Goal: Information Seeking & Learning: Learn about a topic

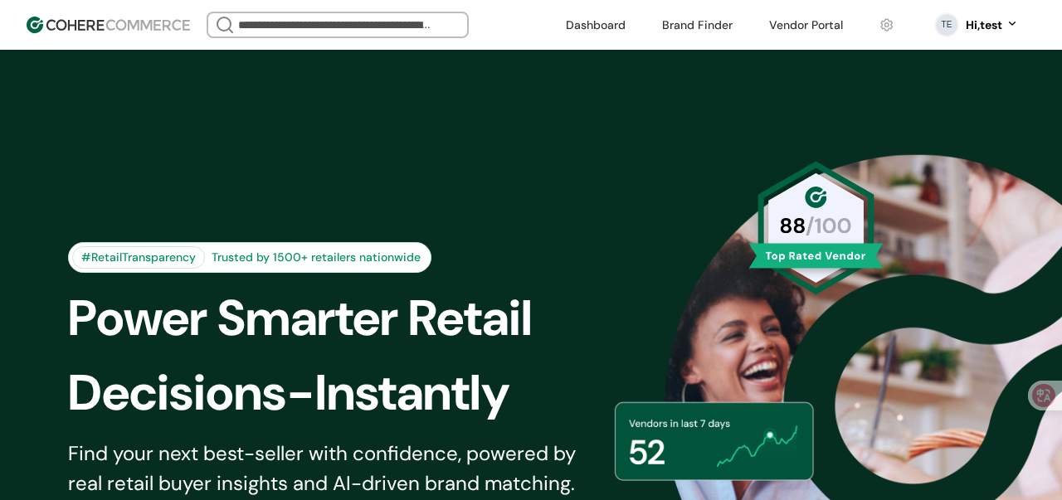
click at [348, 23] on input "search" at bounding box center [338, 24] width 206 height 23
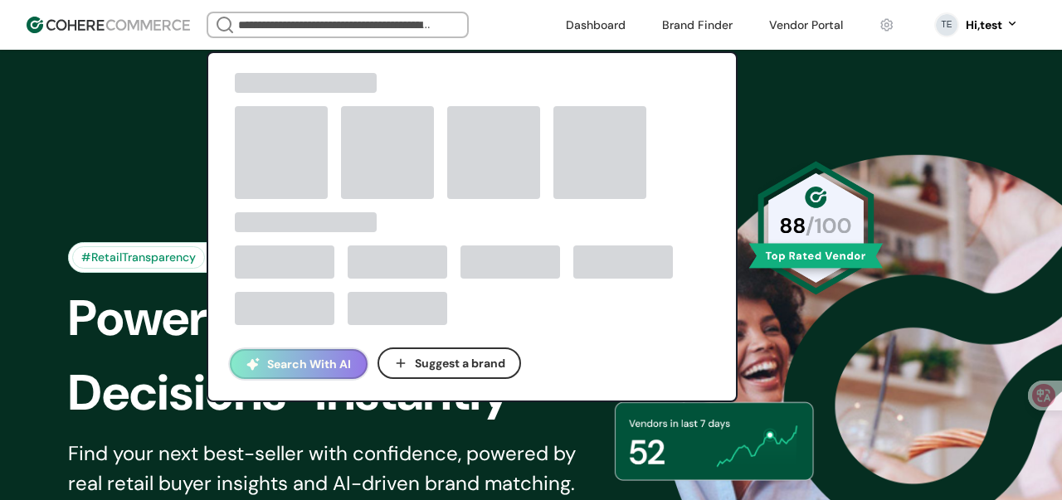
paste input "**********"
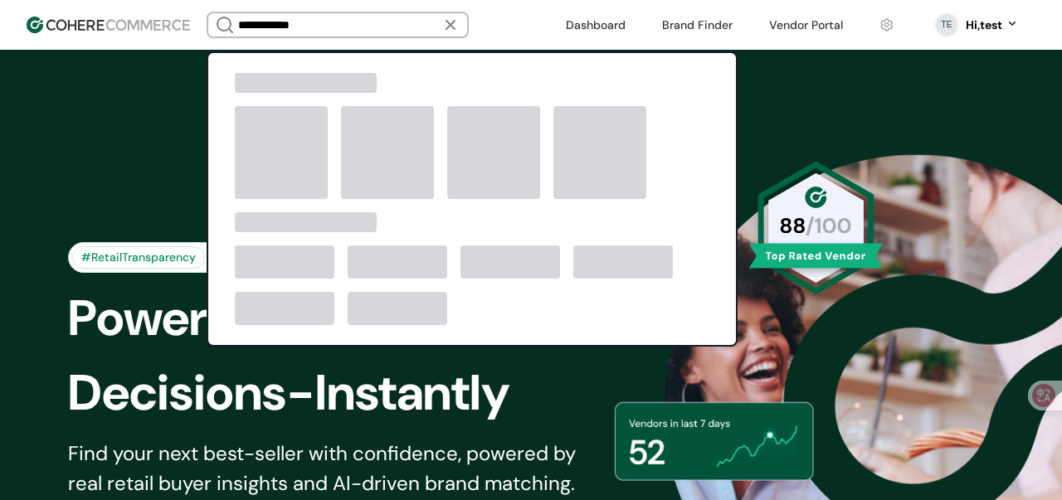
type input "**********"
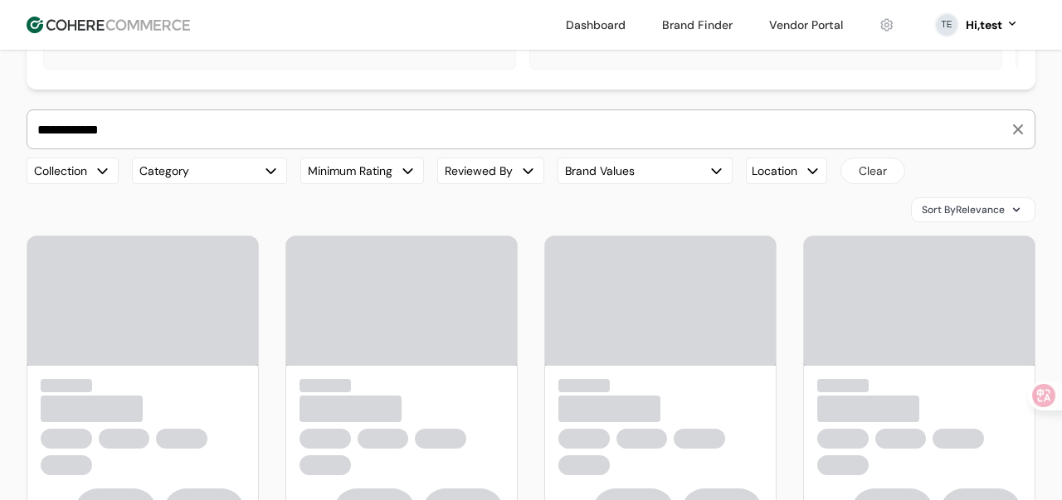
scroll to position [186, 0]
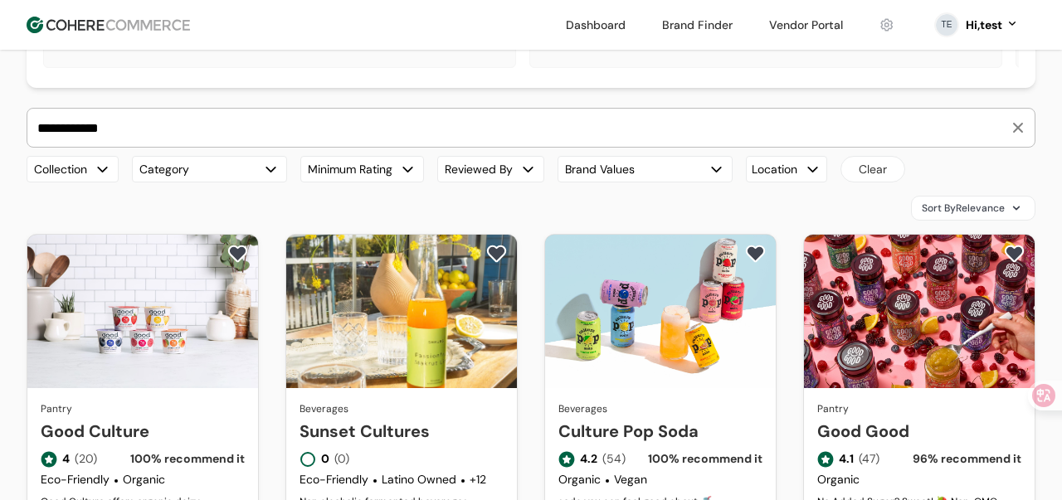
click at [157, 419] on link "Good Culture" at bounding box center [143, 431] width 204 height 25
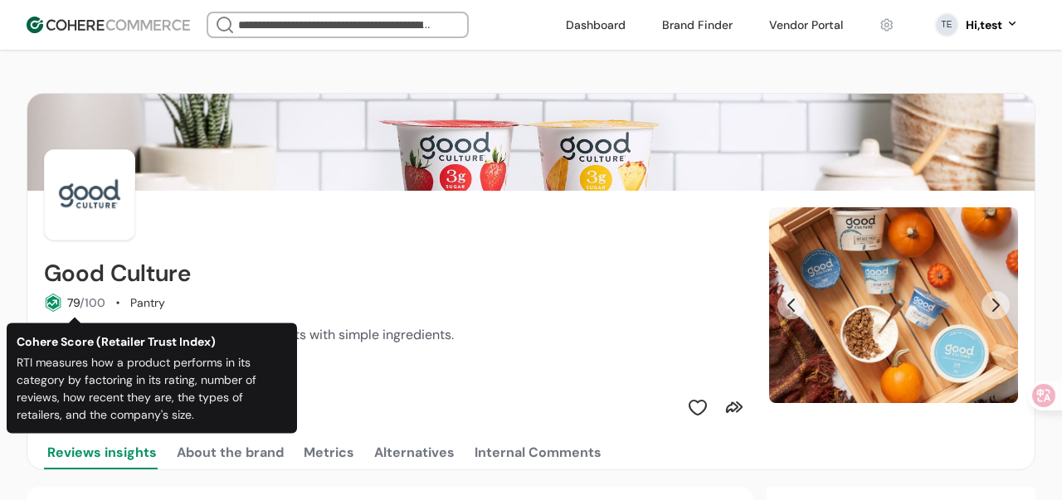
click at [50, 304] on icon at bounding box center [53, 303] width 18 height 18
click at [84, 304] on span "/100" at bounding box center [93, 302] width 26 height 15
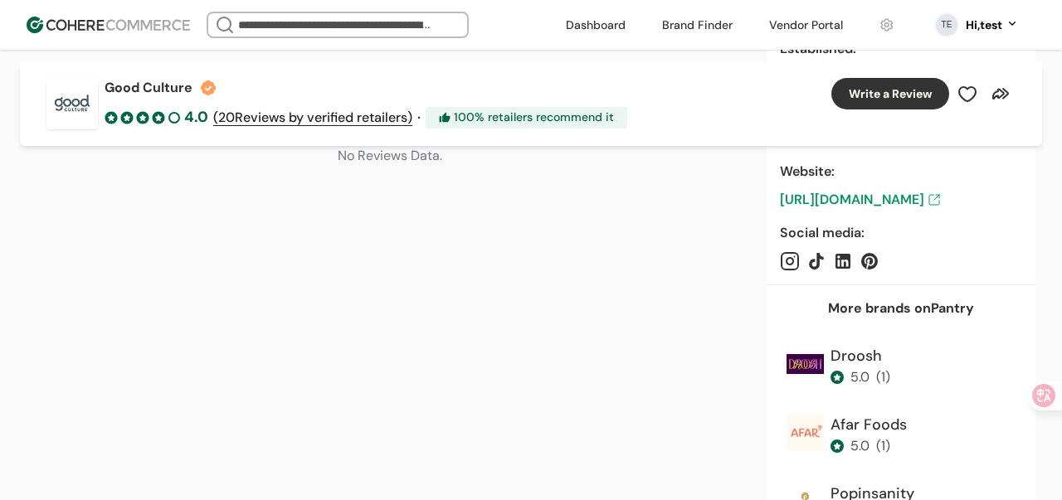
scroll to position [746, 0]
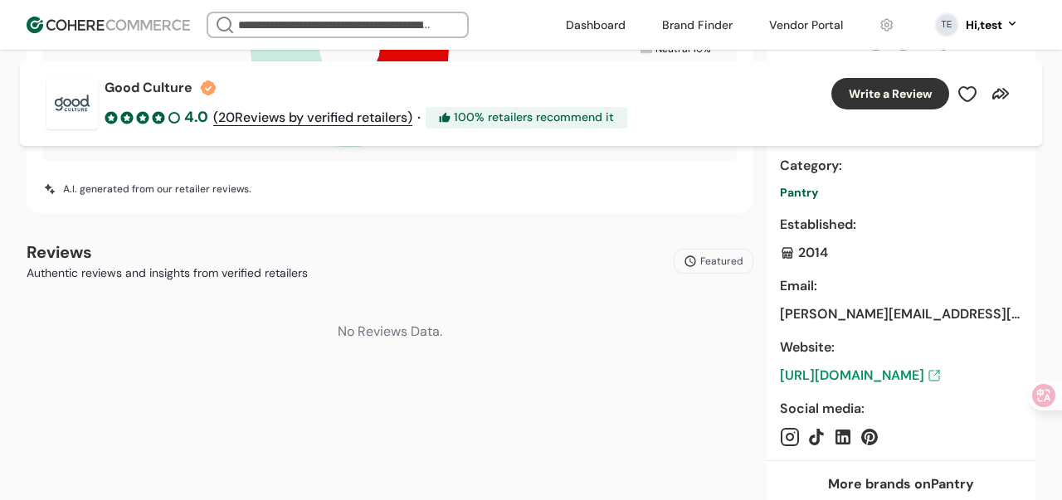
click at [388, 309] on div "No Reviews Data." at bounding box center [390, 331] width 727 height 73
click at [388, 321] on div "No Reviews Data." at bounding box center [390, 331] width 727 height 73
click at [388, 329] on div "No Reviews Data." at bounding box center [390, 331] width 727 height 73
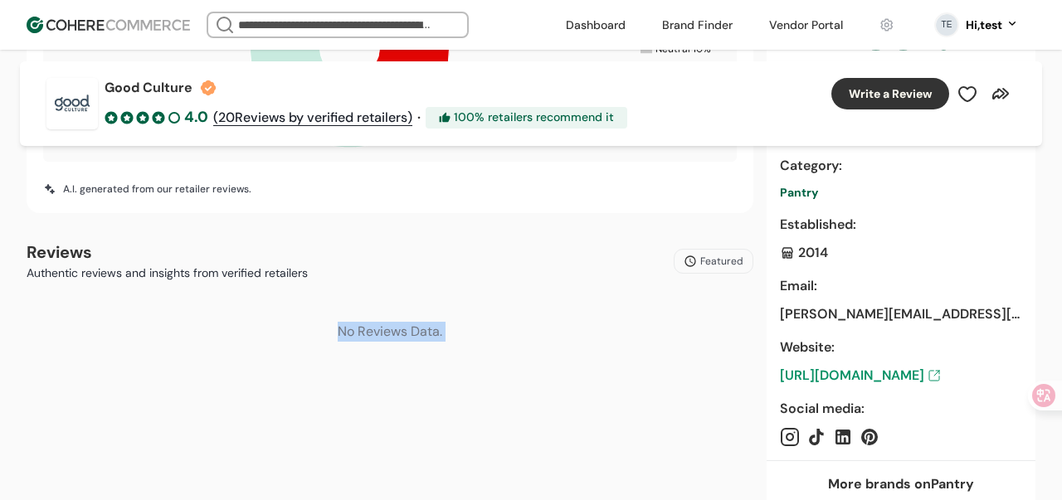
click at [450, 329] on div "No Reviews Data." at bounding box center [390, 331] width 727 height 73
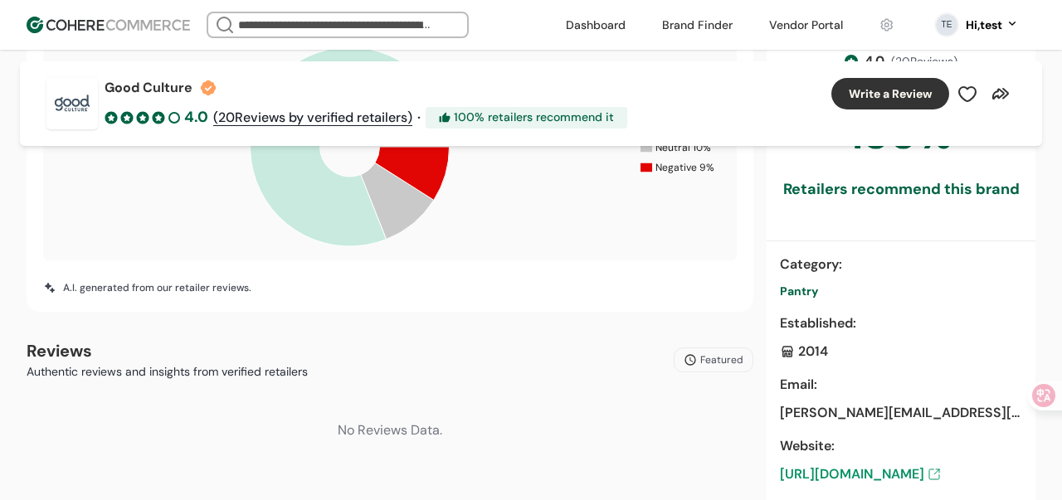
scroll to position [1090, 0]
